Goal: Check status: Check status

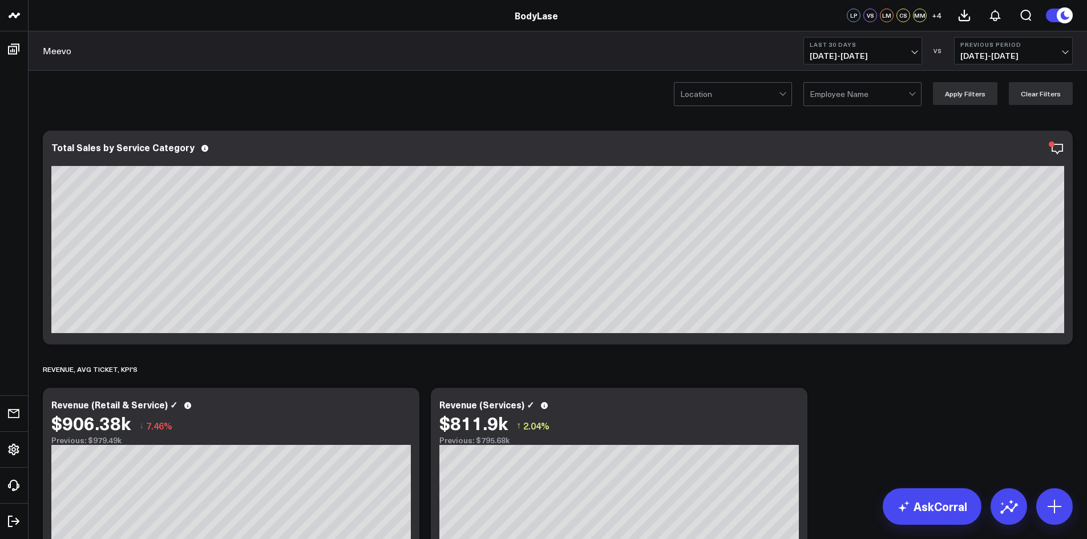
click at [893, 42] on b "Last 30 Days" at bounding box center [863, 44] width 106 height 7
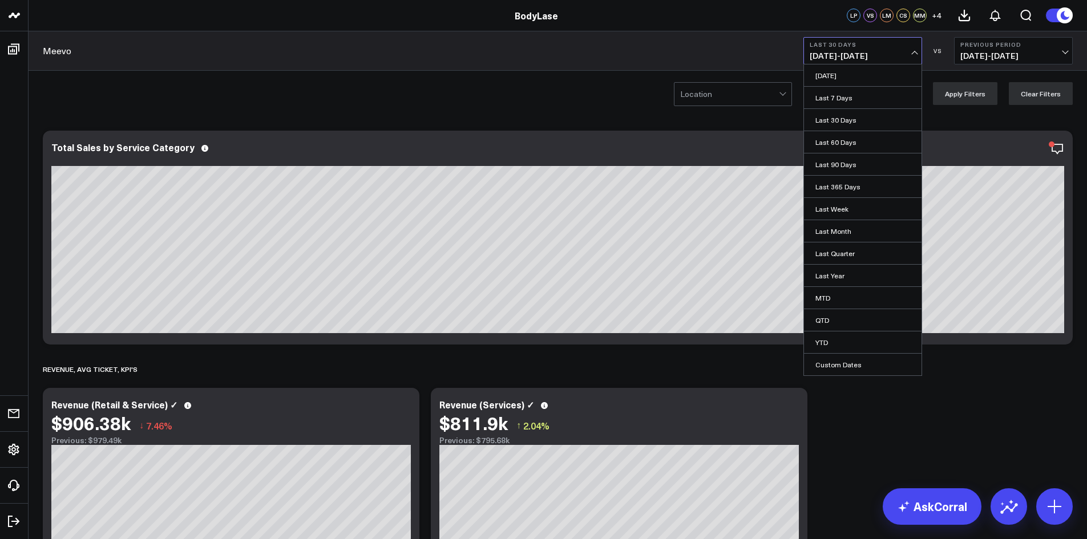
click at [885, 53] on span "[DATE] - [DATE]" at bounding box center [863, 55] width 106 height 9
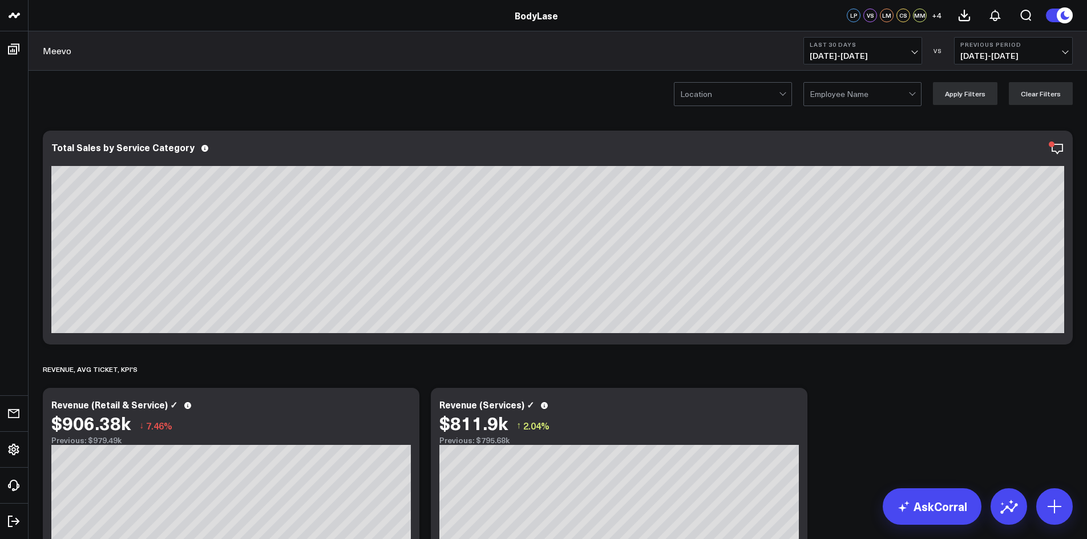
click at [885, 53] on span "[DATE] - [DATE]" at bounding box center [863, 55] width 106 height 9
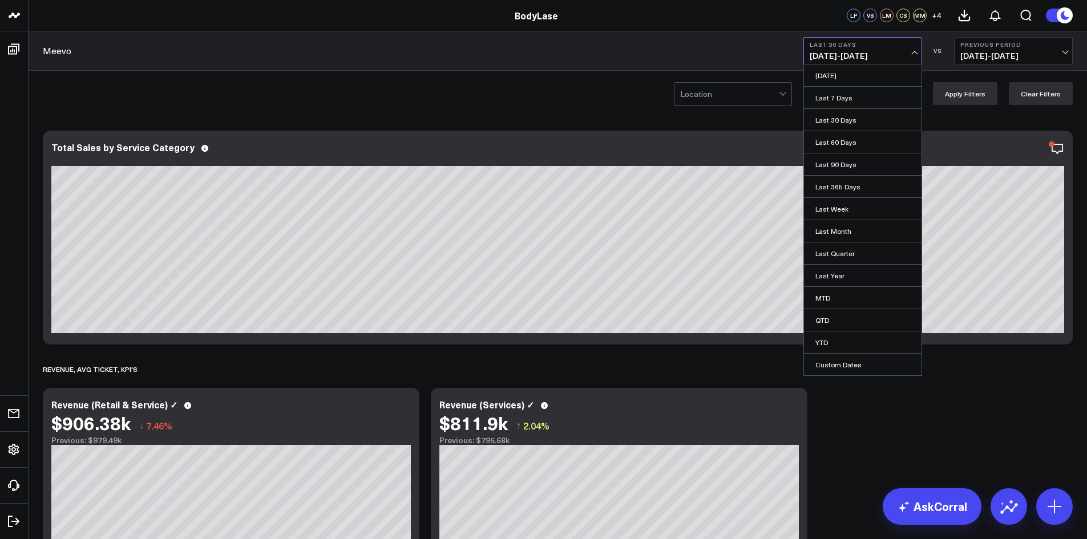
click at [885, 53] on span "[DATE] - [DATE]" at bounding box center [863, 55] width 106 height 9
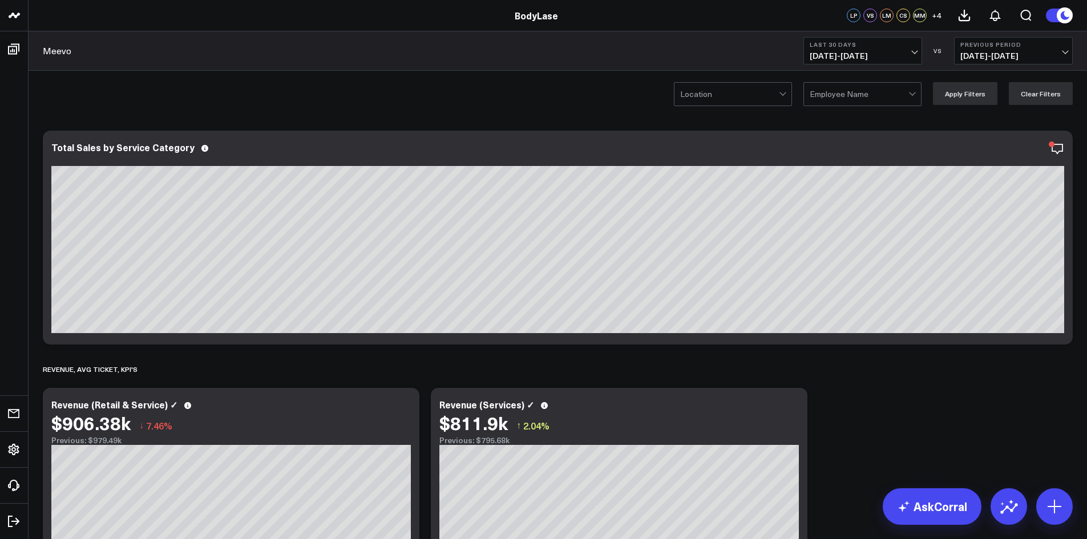
click at [885, 53] on span "[DATE] - [DATE]" at bounding box center [863, 55] width 106 height 9
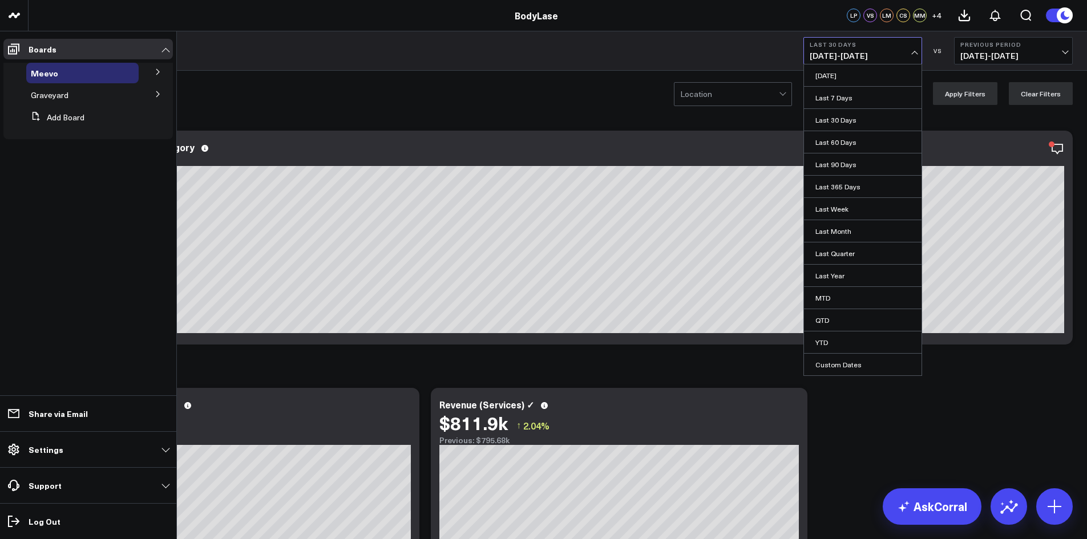
click at [158, 70] on icon at bounding box center [157, 72] width 3 height 6
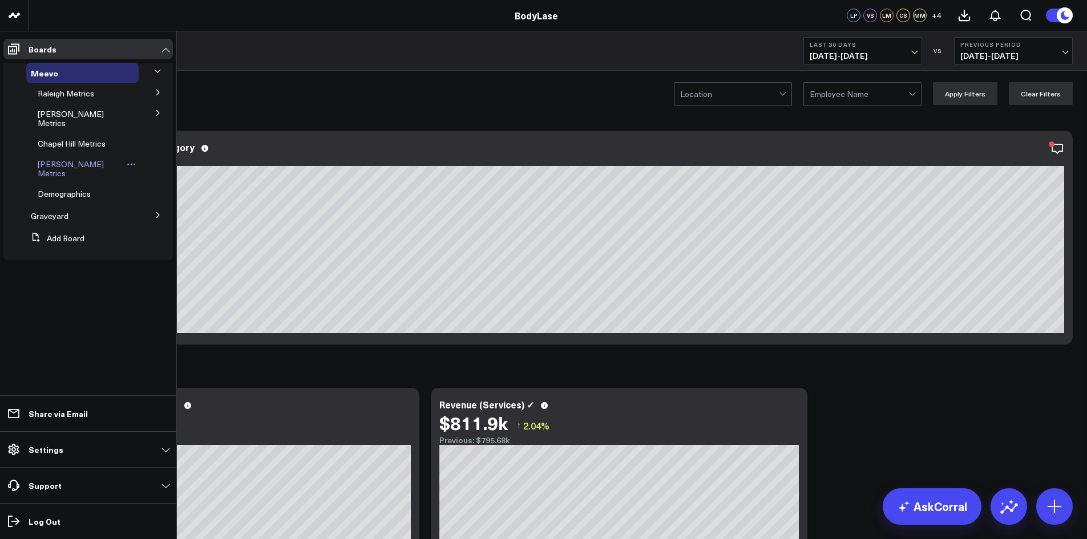
click at [79, 159] on span "[PERSON_NAME] Metrics" at bounding box center [71, 169] width 66 height 20
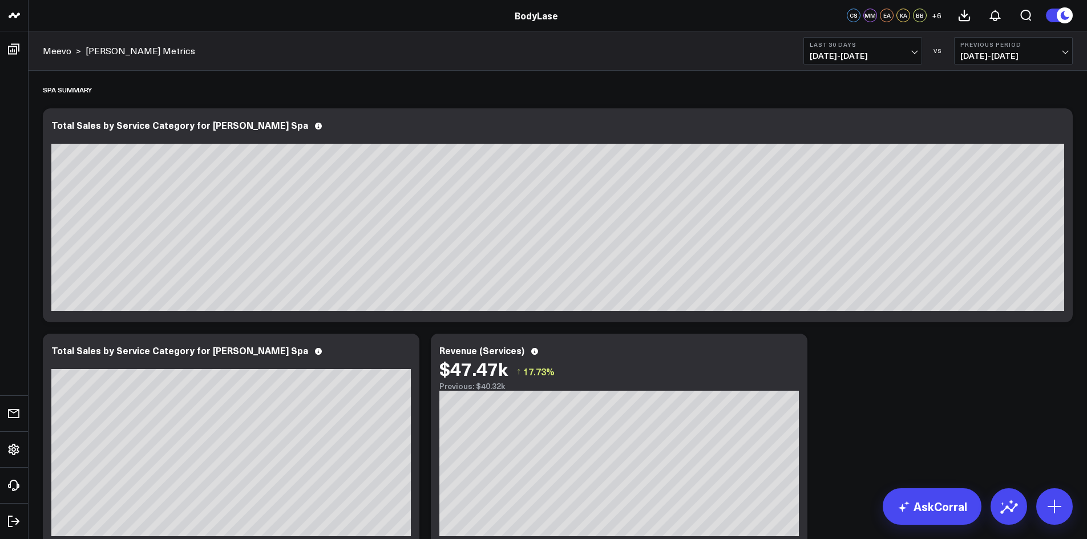
click at [847, 66] on div "Meevo > [PERSON_NAME] Metrics Last 30 Days [DATE] - [DATE] VS Previous Period […" at bounding box center [558, 50] width 1059 height 39
click at [849, 59] on span "[DATE] - [DATE]" at bounding box center [863, 55] width 106 height 9
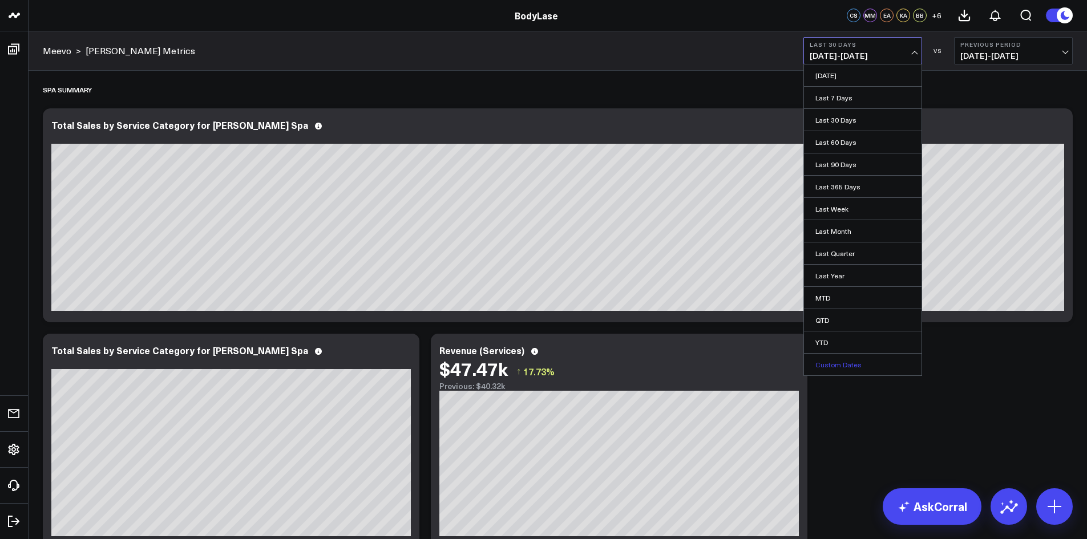
click at [832, 365] on link "Custom Dates" at bounding box center [863, 365] width 118 height 22
select select "8"
select select "2025"
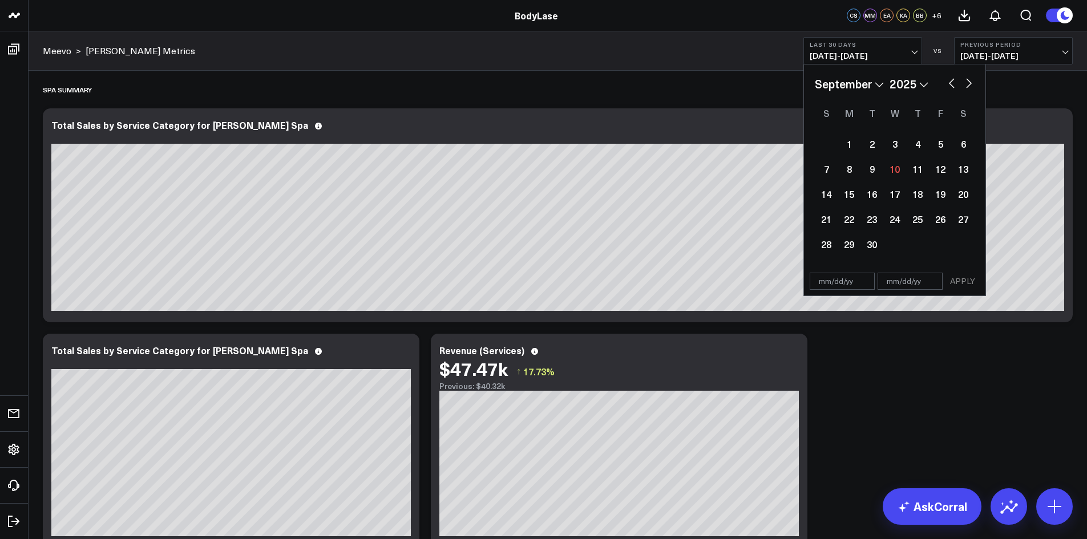
click at [953, 83] on button "button" at bounding box center [951, 82] width 11 height 14
select select "7"
select select "2025"
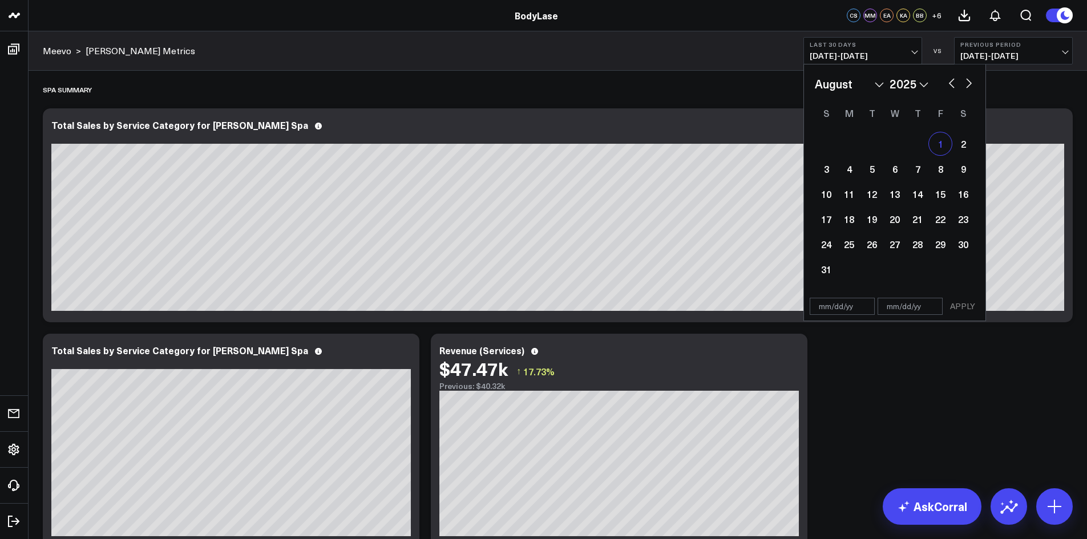
click at [934, 146] on div "1" at bounding box center [940, 143] width 23 height 23
type input "[DATE]"
select select "7"
select select "2025"
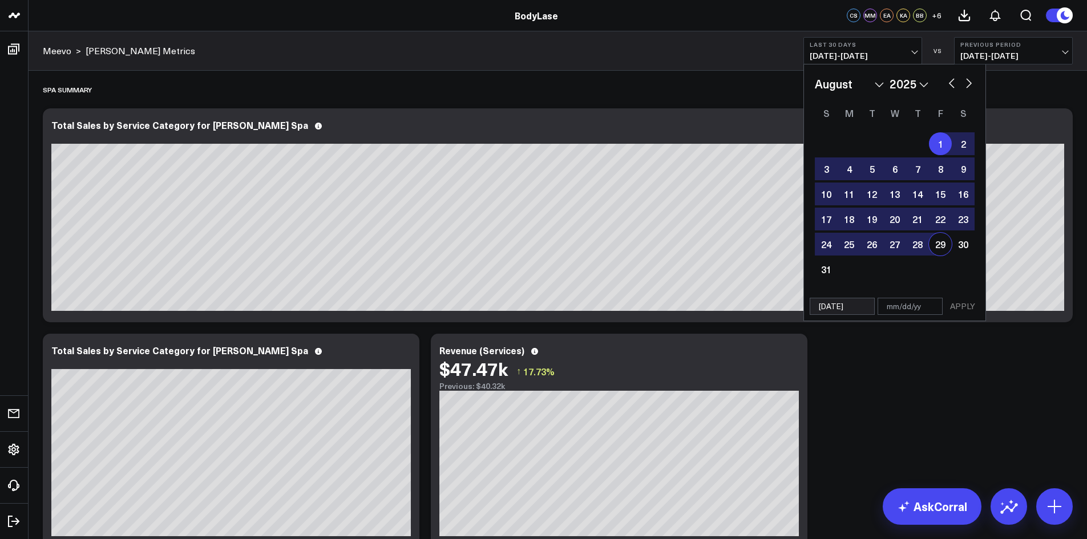
click at [946, 247] on div "29" at bounding box center [940, 244] width 23 height 23
type input "[DATE]"
select select "7"
select select "2025"
click at [1039, 49] on button "Previous Period [DATE] - [DATE]" at bounding box center [1013, 50] width 119 height 27
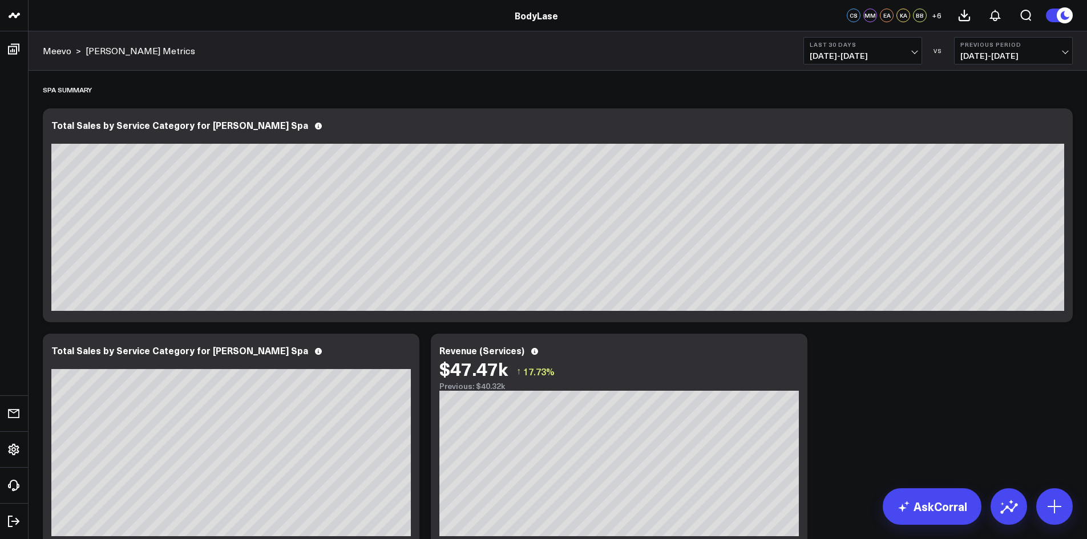
click at [914, 54] on span "[DATE] - [DATE]" at bounding box center [863, 55] width 106 height 9
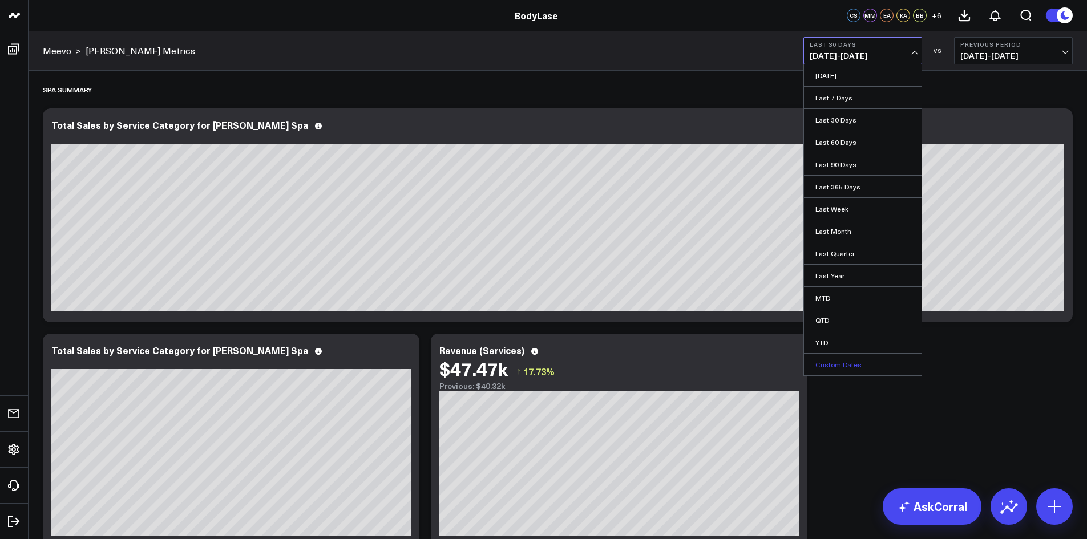
click at [837, 358] on link "Custom Dates" at bounding box center [863, 365] width 118 height 22
select select "8"
select select "2025"
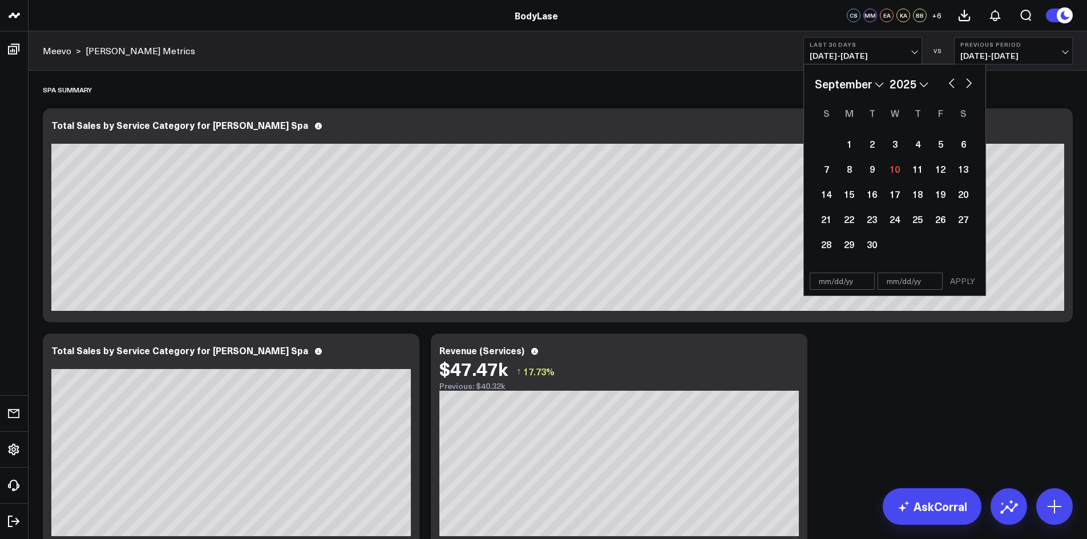
click at [950, 86] on button "button" at bounding box center [951, 82] width 11 height 14
select select "7"
select select "2025"
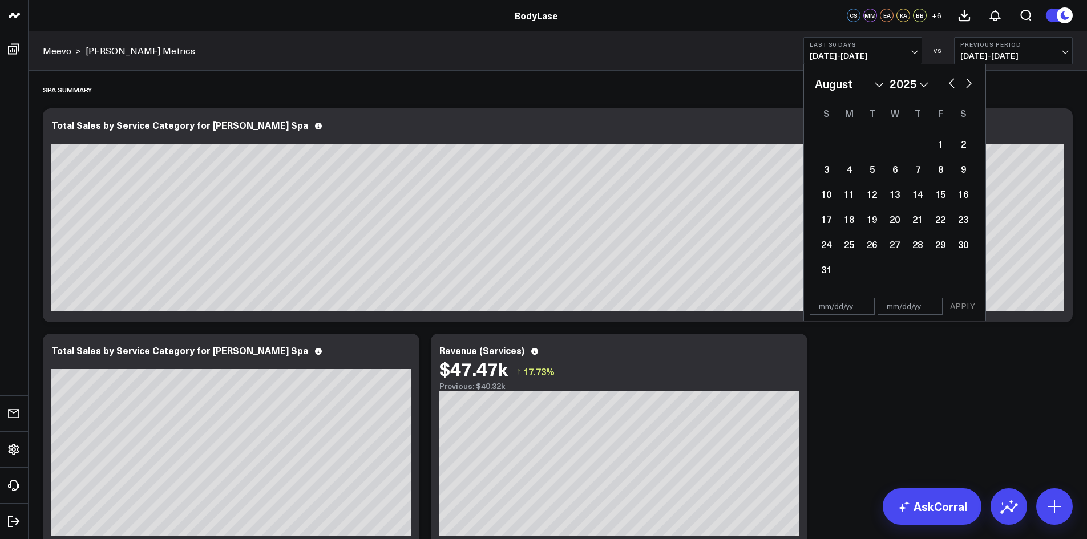
click at [950, 86] on button "button" at bounding box center [951, 82] width 11 height 14
select select "6"
select select "2025"
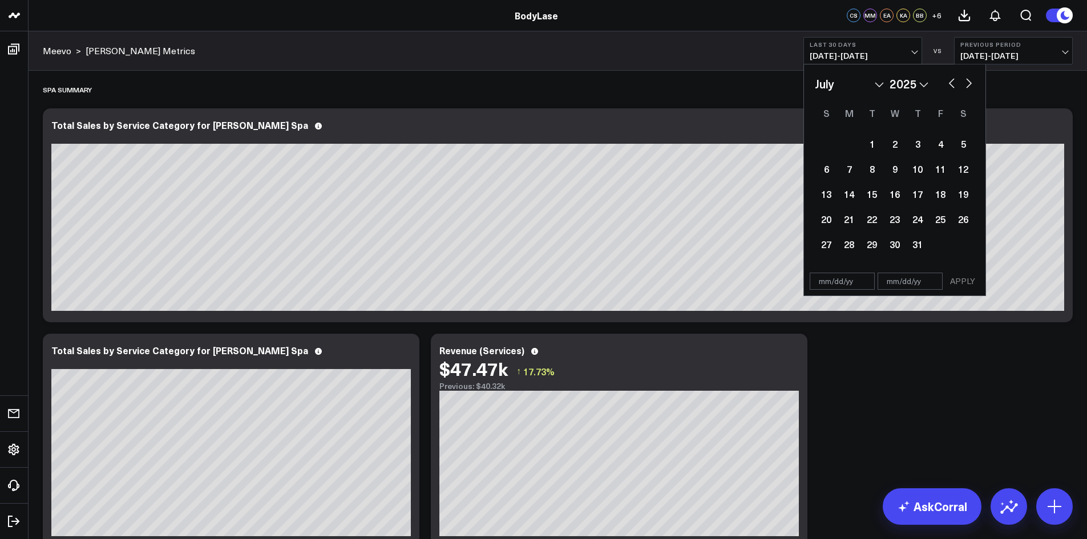
click at [972, 87] on button "button" at bounding box center [968, 82] width 11 height 14
select select "7"
select select "2025"
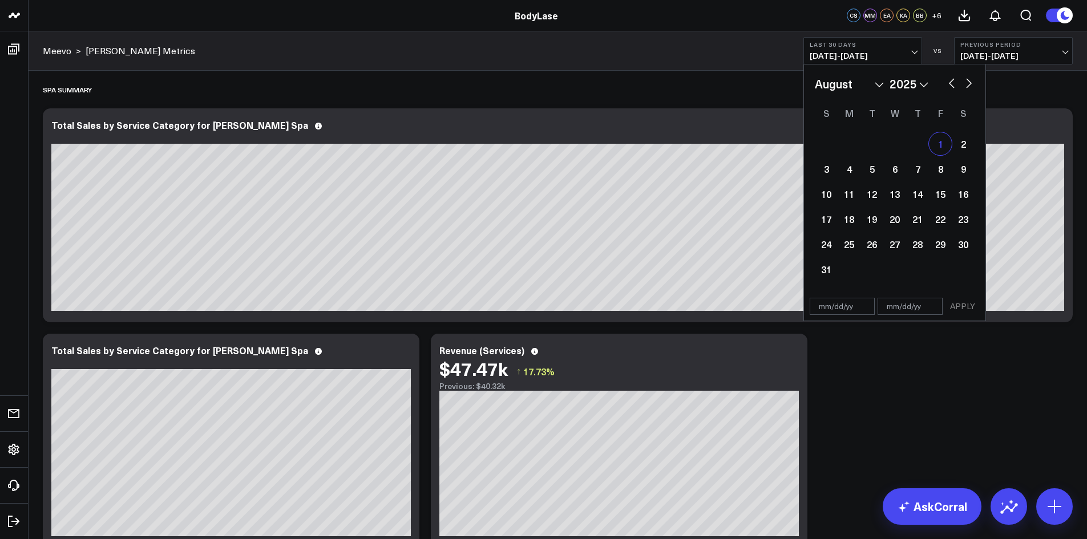
click at [941, 140] on div "1" at bounding box center [940, 143] width 23 height 23
type input "[DATE]"
select select "7"
select select "2025"
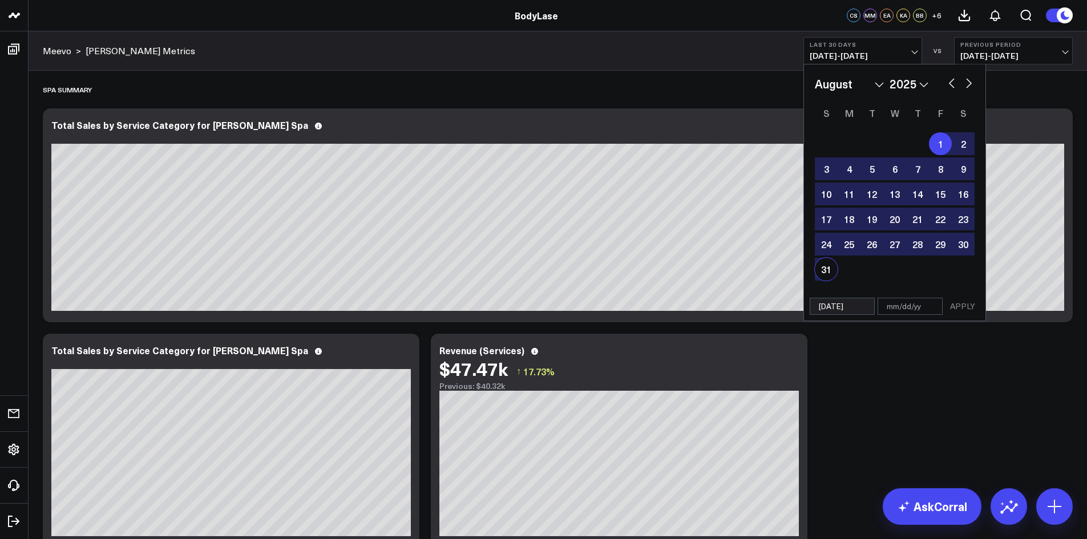
click at [821, 269] on div "31" at bounding box center [826, 269] width 23 height 23
type input "[DATE]"
select select "7"
select select "2025"
click at [959, 302] on button "APPLY" at bounding box center [963, 306] width 34 height 17
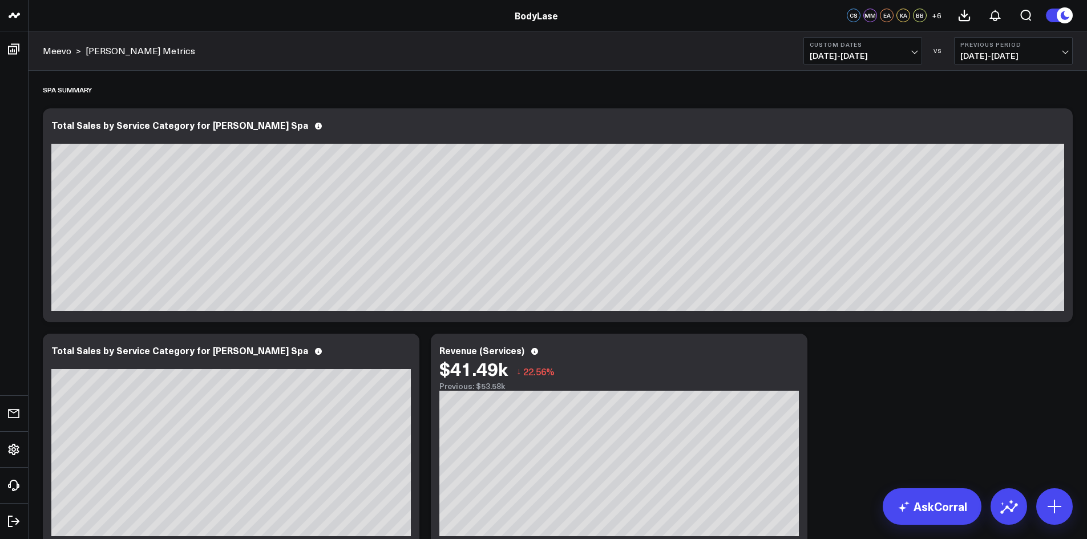
click at [1019, 55] on span "[DATE] - [DATE]" at bounding box center [1013, 55] width 106 height 9
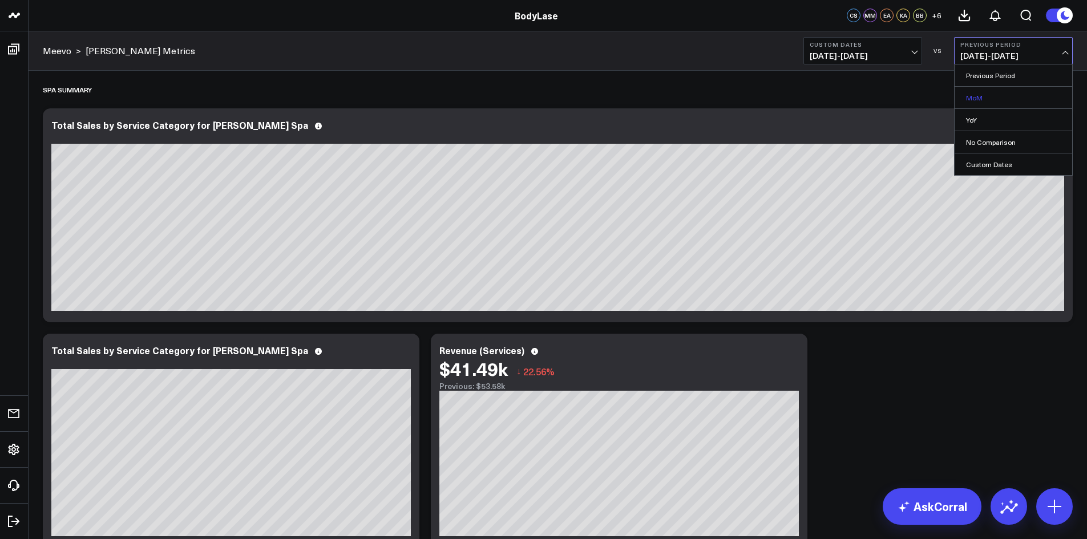
click at [1005, 101] on link "MoM" at bounding box center [1014, 98] width 118 height 22
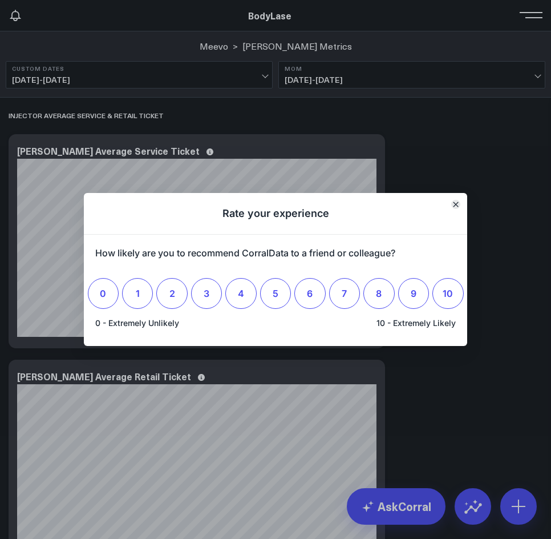
click at [455, 204] on icon "Close" at bounding box center [456, 204] width 6 height 6
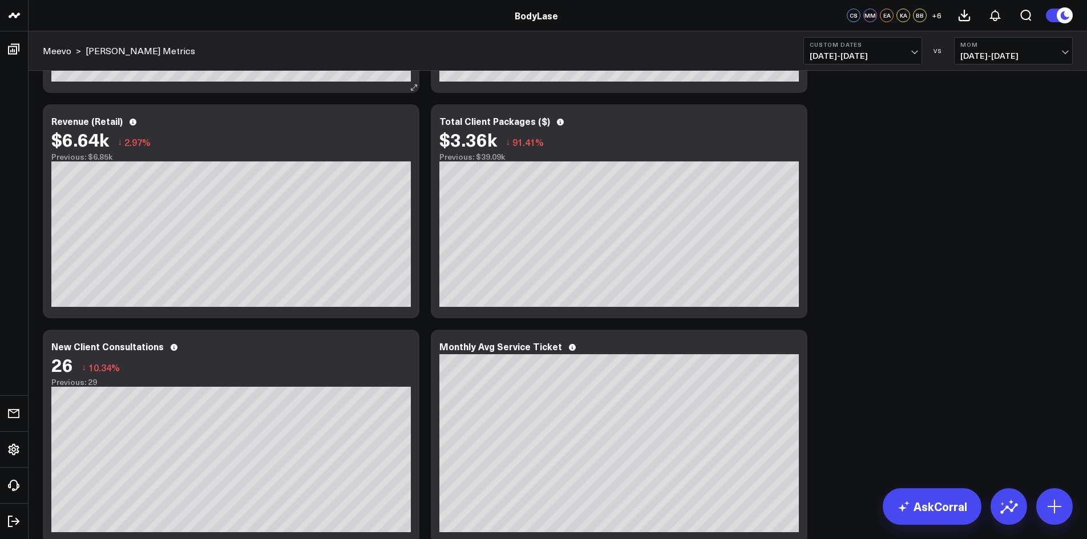
scroll to position [457, 0]
